Goal: Task Accomplishment & Management: Use online tool/utility

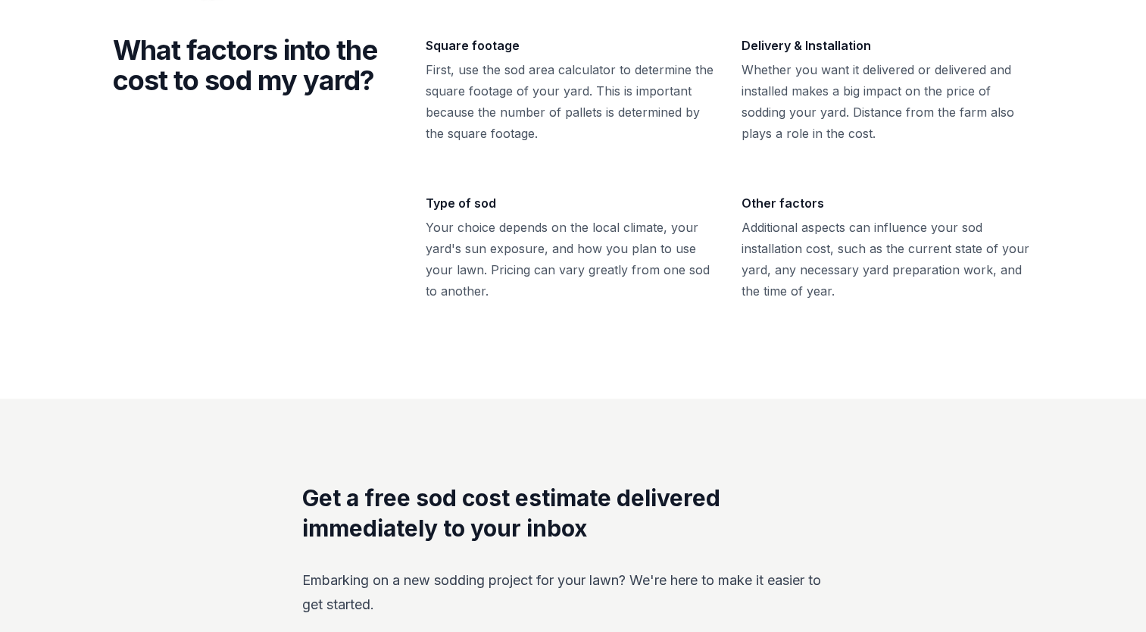
scroll to position [954, 0]
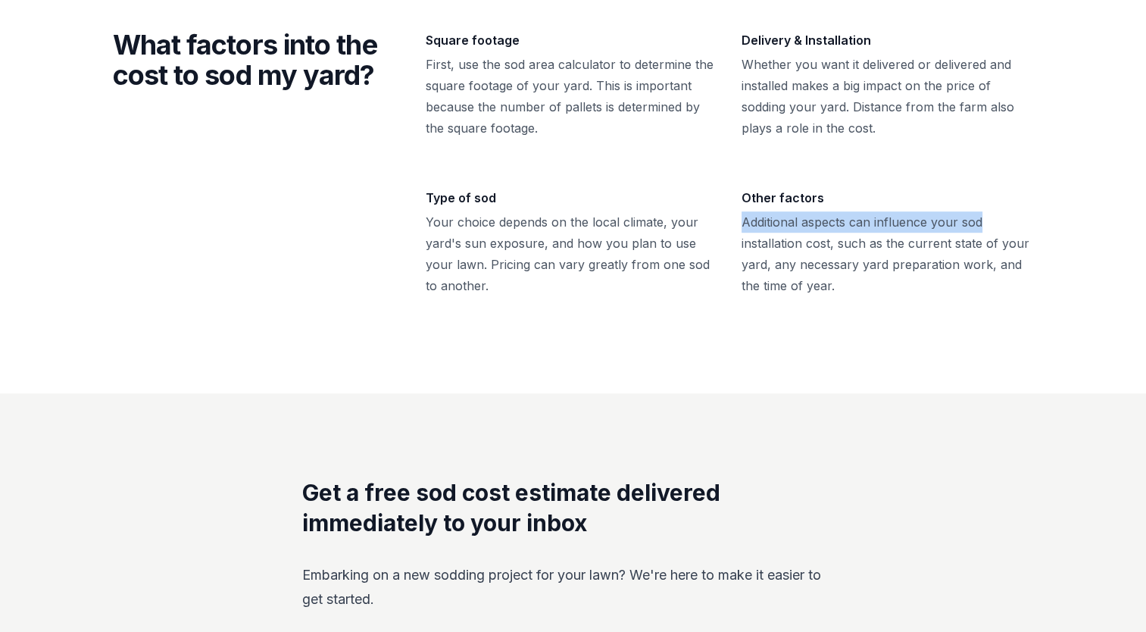
drag, startPoint x: 1139, startPoint y: 167, endPoint x: 1144, endPoint y: 211, distance: 44.2
click at [1144, 211] on div "What factors into the cost to sod my yard? Square footage First, use the sod ar…" at bounding box center [573, 163] width 1146 height 461
drag, startPoint x: 1144, startPoint y: 211, endPoint x: 1071, endPoint y: 294, distance: 110.6
click at [1071, 294] on div "What factors into the cost to sod my yard? Square footage First, use the sod ar…" at bounding box center [573, 163] width 1146 height 461
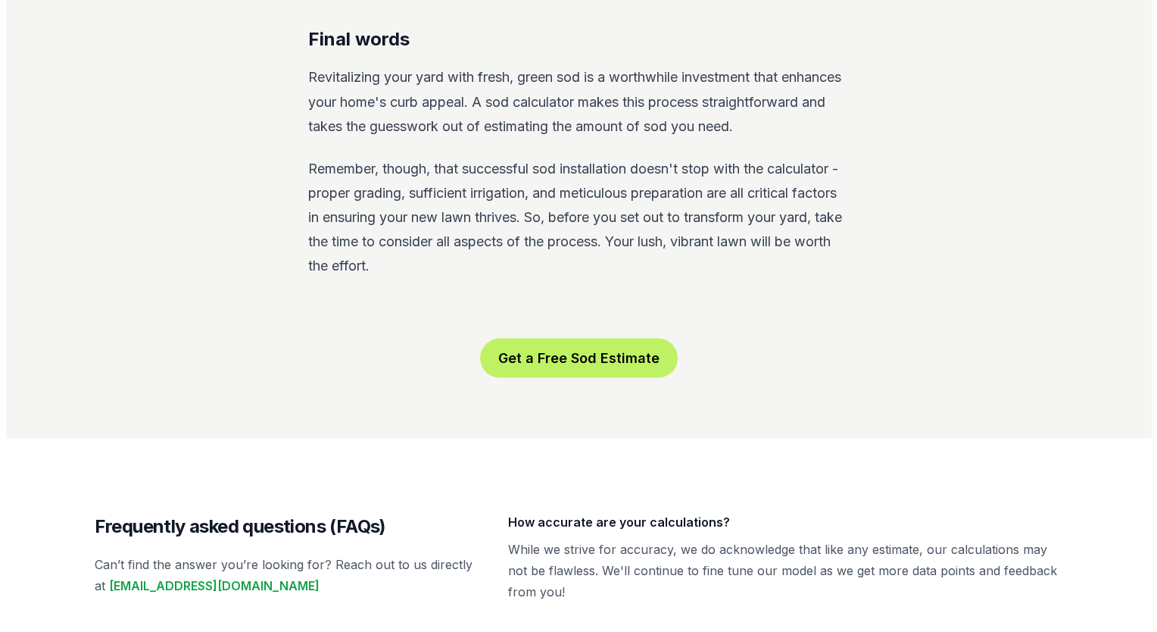
scroll to position [2795, 0]
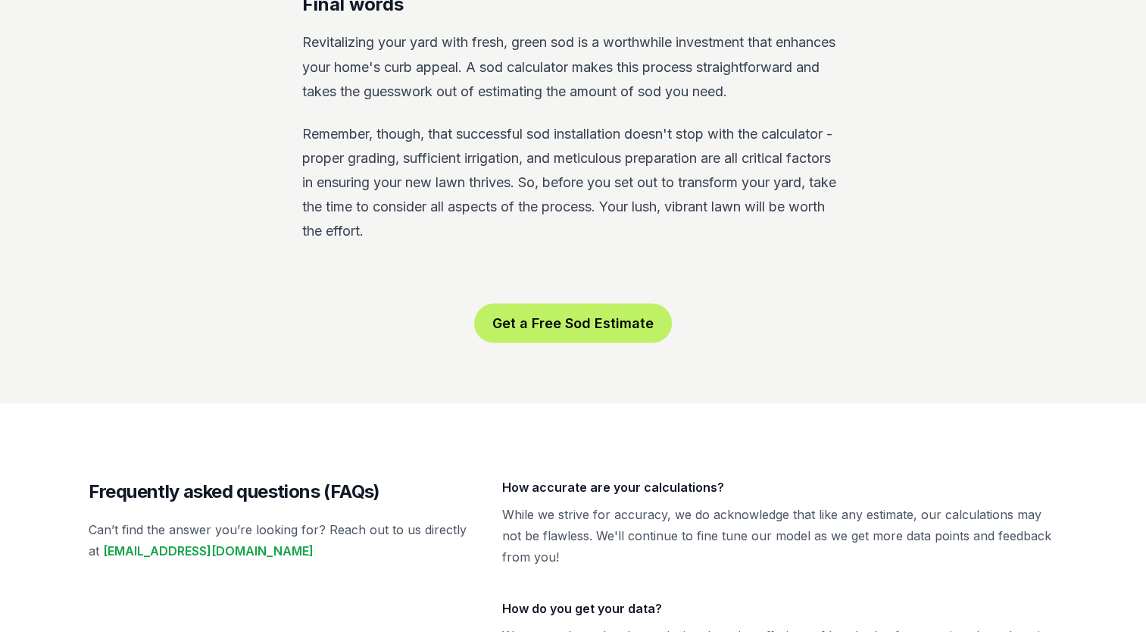
click at [558, 305] on button "Get a Free Sod Estimate" at bounding box center [573, 322] width 198 height 39
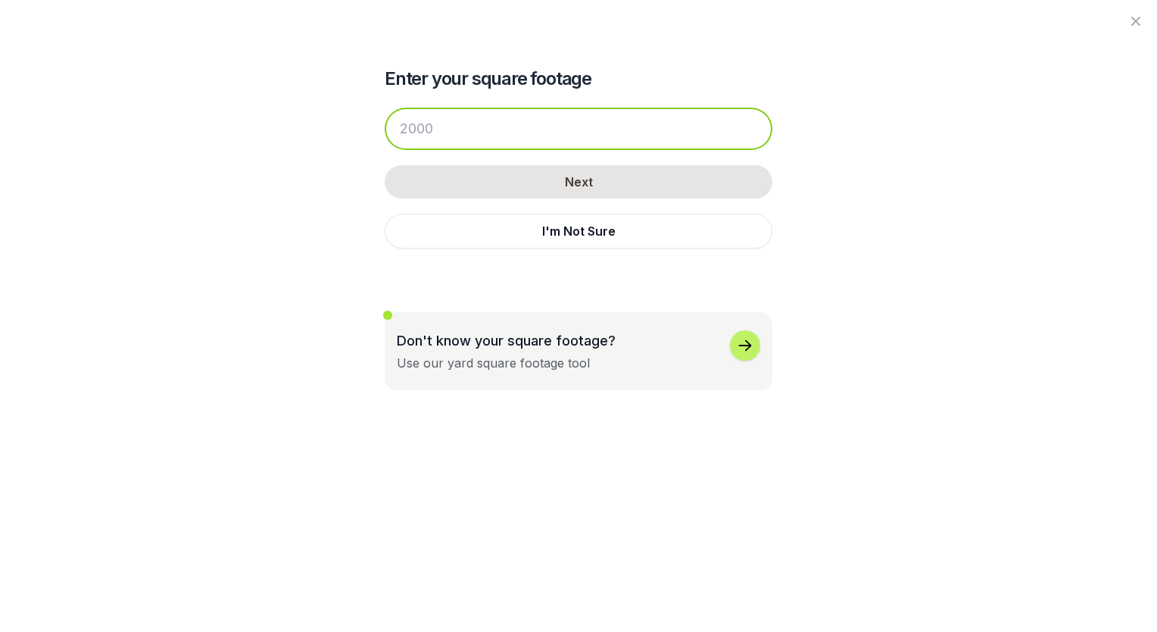
drag, startPoint x: 402, startPoint y: 126, endPoint x: 467, endPoint y: 120, distance: 64.7
click at [467, 120] on input "number" at bounding box center [579, 129] width 388 height 42
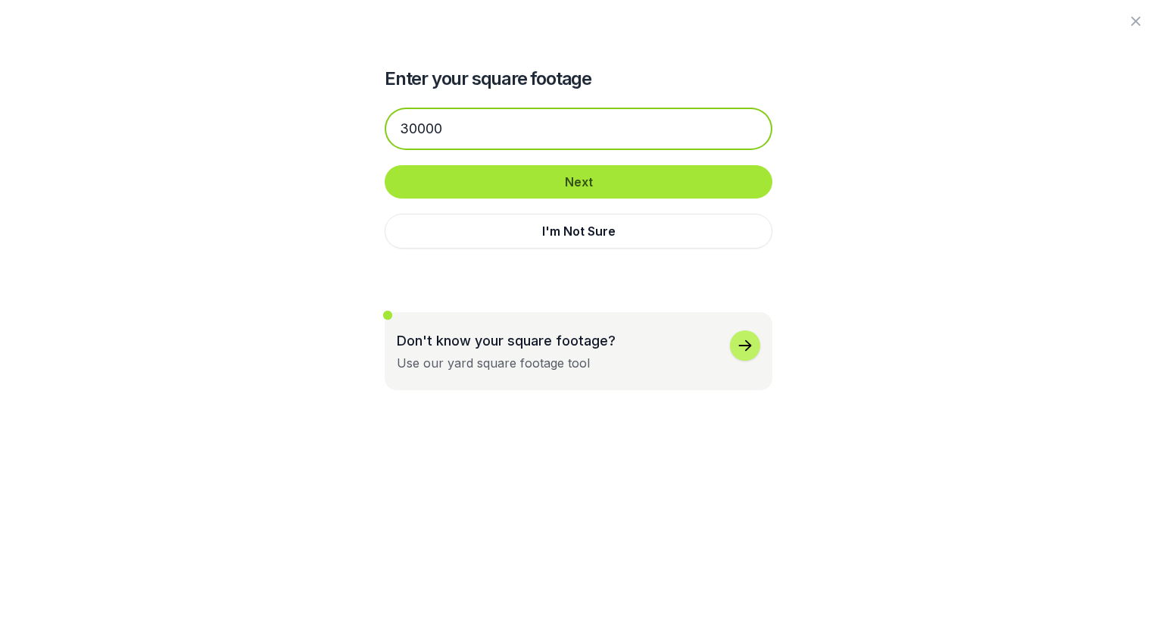
type input "30000"
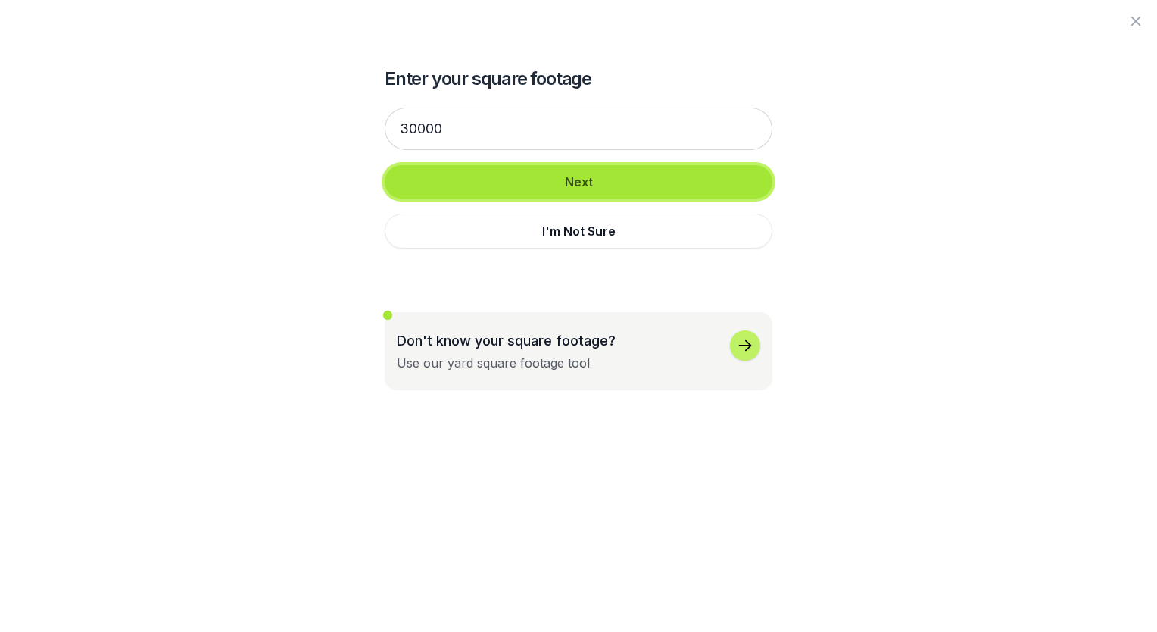
click at [573, 176] on button "Next" at bounding box center [579, 181] width 388 height 33
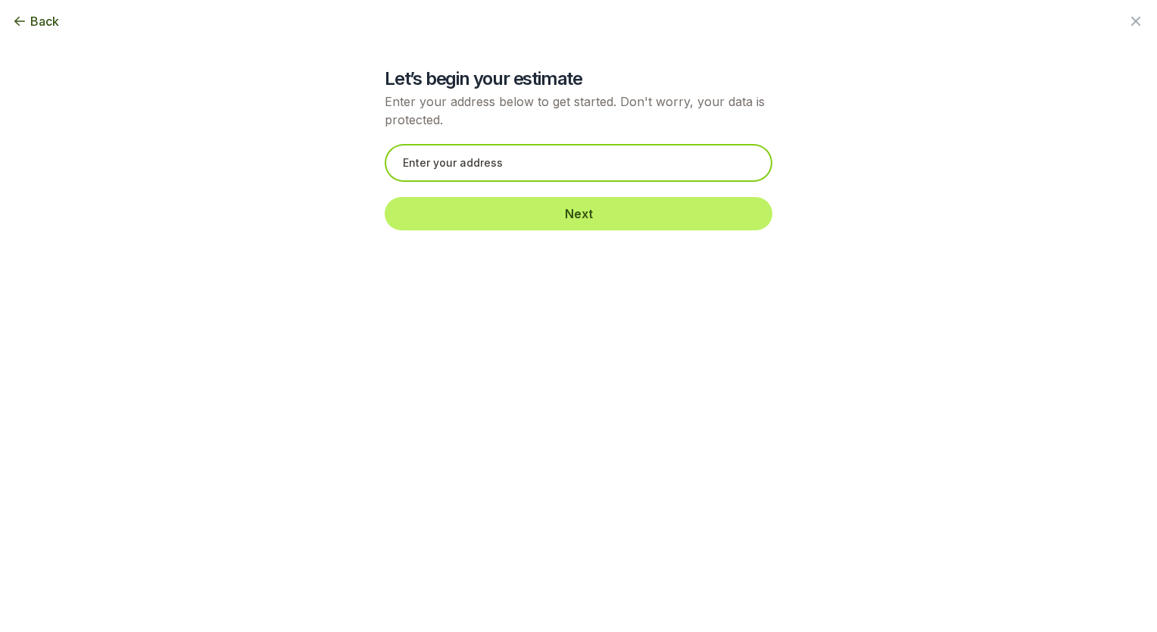
click at [479, 158] on input "text" at bounding box center [579, 163] width 388 height 38
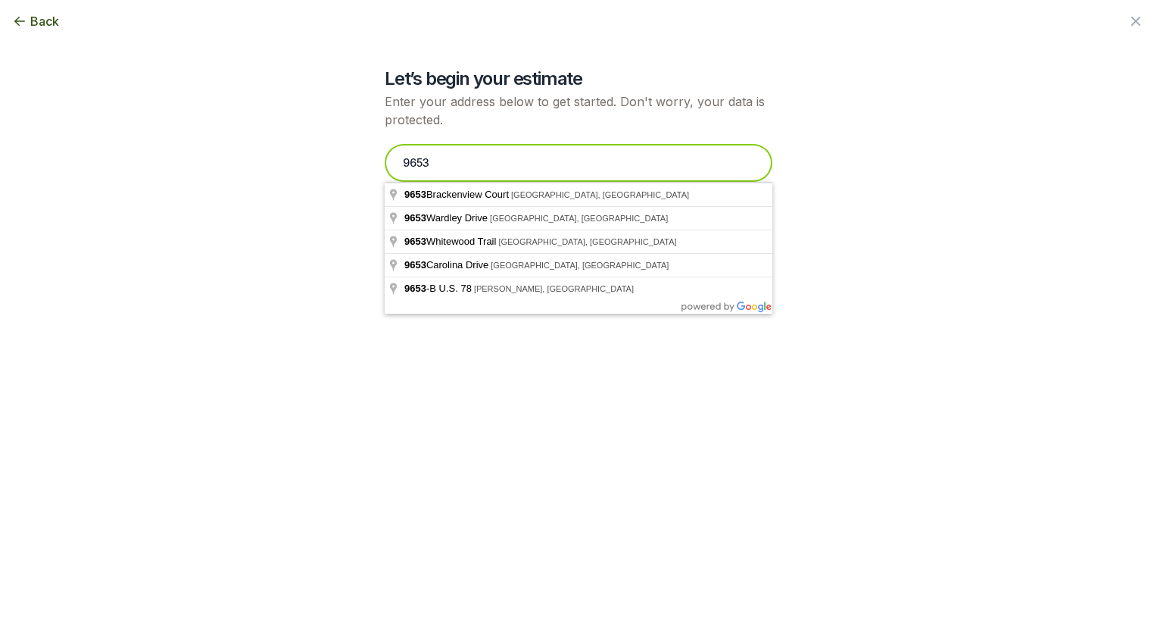
click at [401, 165] on input "9653" at bounding box center [579, 163] width 388 height 38
click at [406, 163] on input "29653" at bounding box center [579, 163] width 388 height 38
click at [403, 161] on input "29653" at bounding box center [579, 163] width 388 height 38
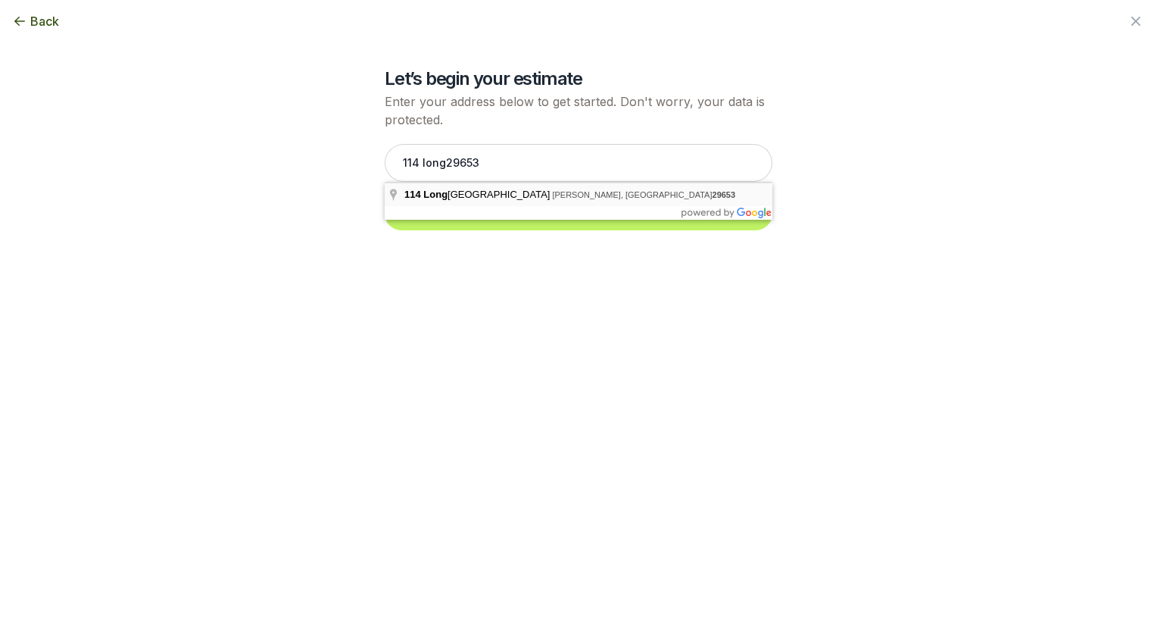
type input "[STREET_ADDRESS][PERSON_NAME]"
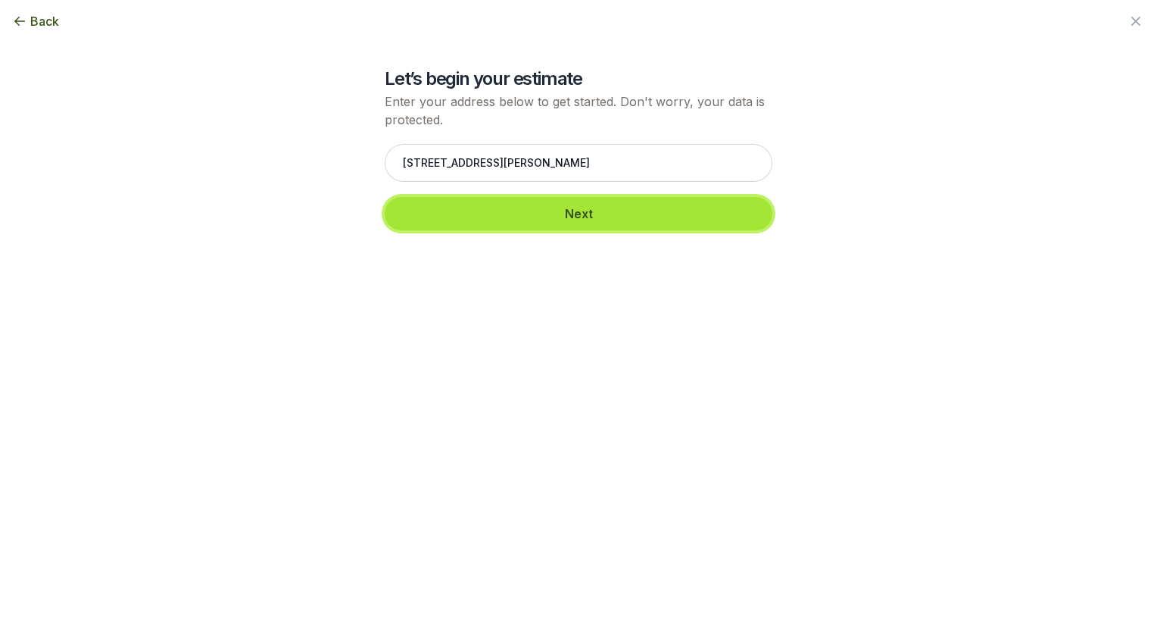
click at [563, 210] on button "Next" at bounding box center [579, 213] width 388 height 33
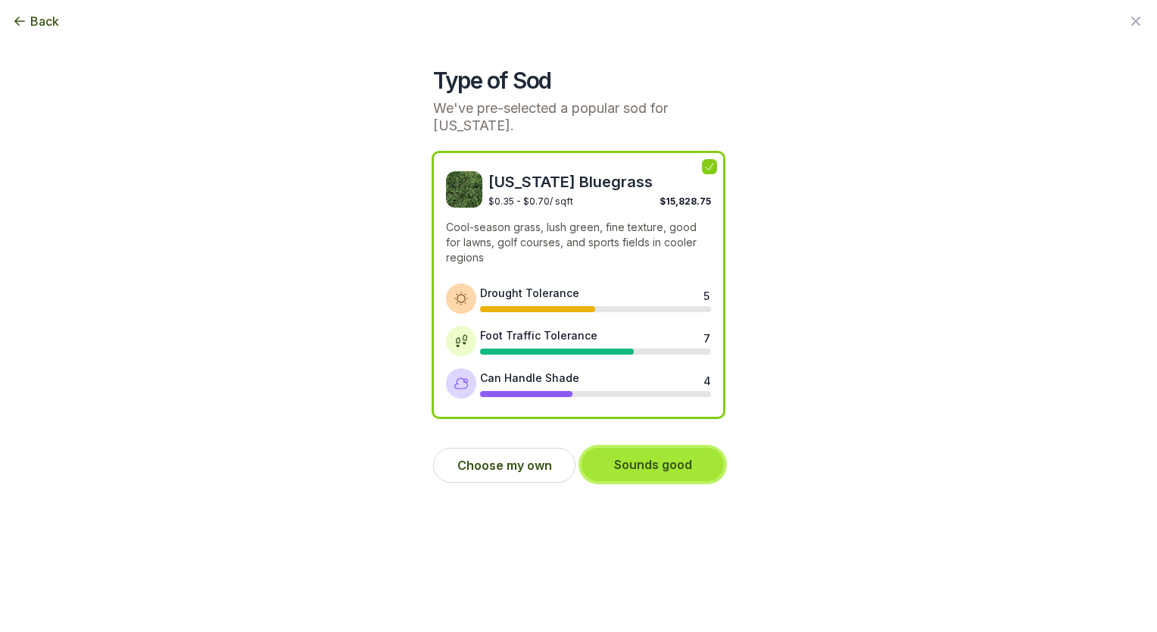
click at [683, 464] on button "Sounds good" at bounding box center [653, 464] width 142 height 33
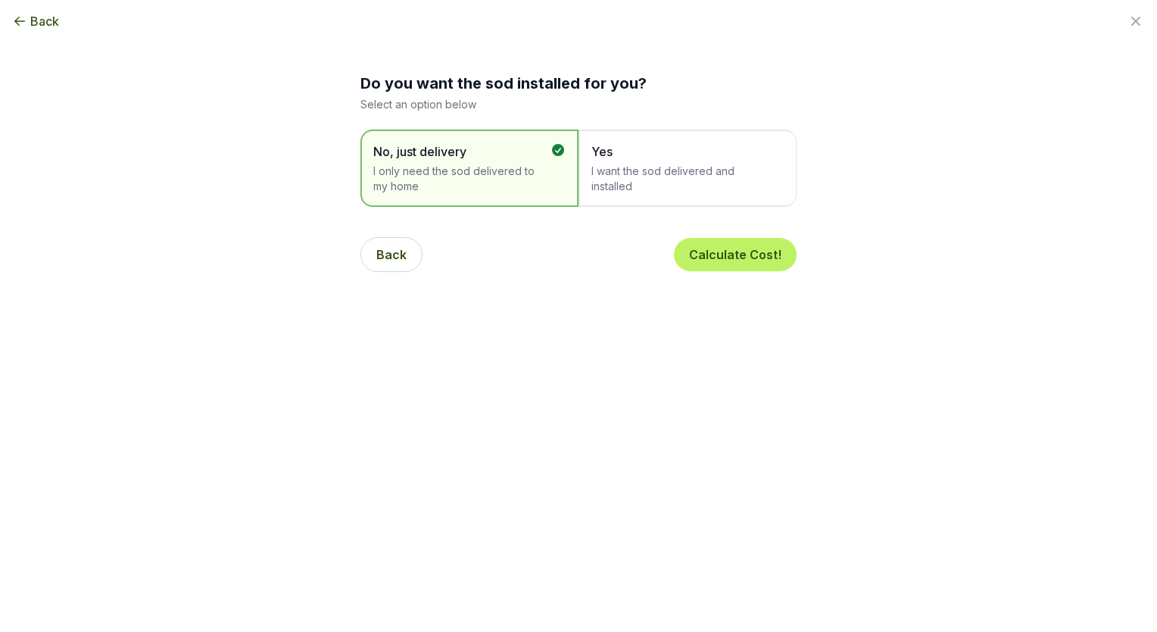
click at [658, 176] on span "I want the sod delivered and installed" at bounding box center [680, 179] width 177 height 30
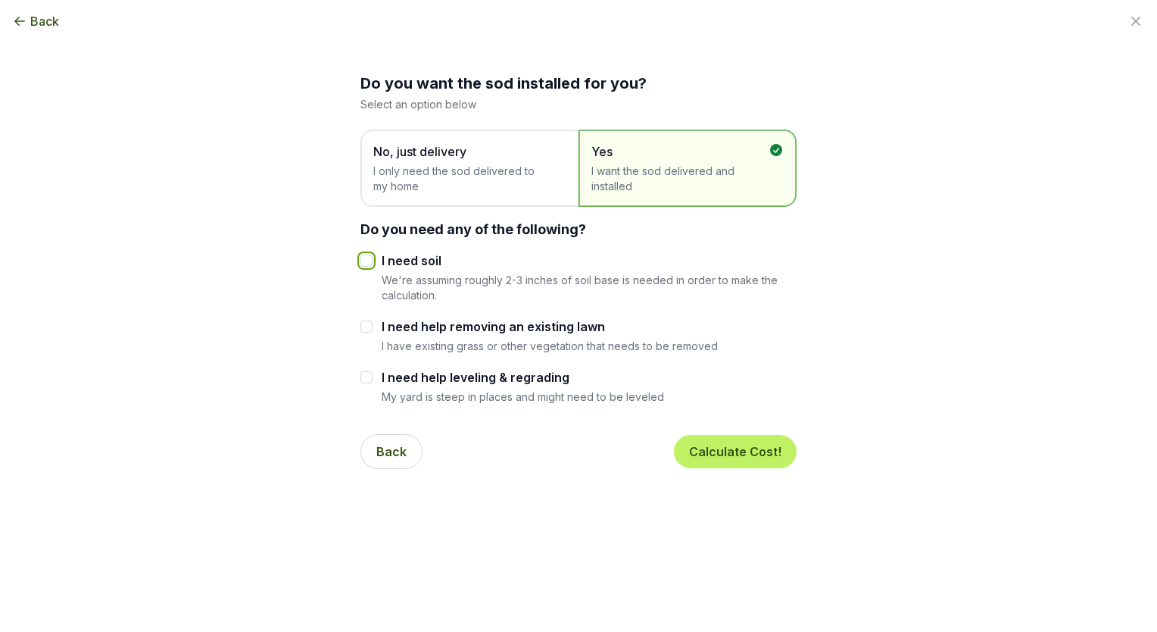
click at [369, 262] on input "I need soil" at bounding box center [367, 261] width 12 height 12
checkbox input "true"
click at [371, 326] on input "I need help removing an existing lawn" at bounding box center [367, 326] width 12 height 12
checkbox input "true"
click at [729, 456] on button "Calculate Cost!" at bounding box center [735, 451] width 123 height 33
